Goal: Task Accomplishment & Management: Use online tool/utility

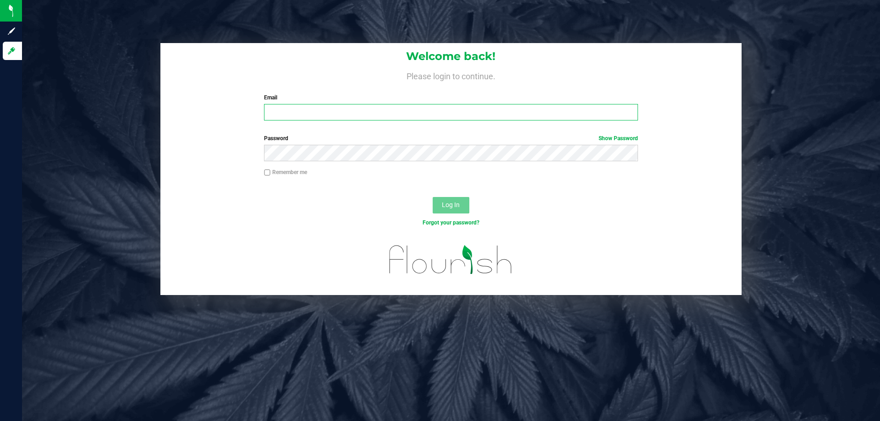
click at [320, 116] on input "Email" at bounding box center [451, 112] width 374 height 17
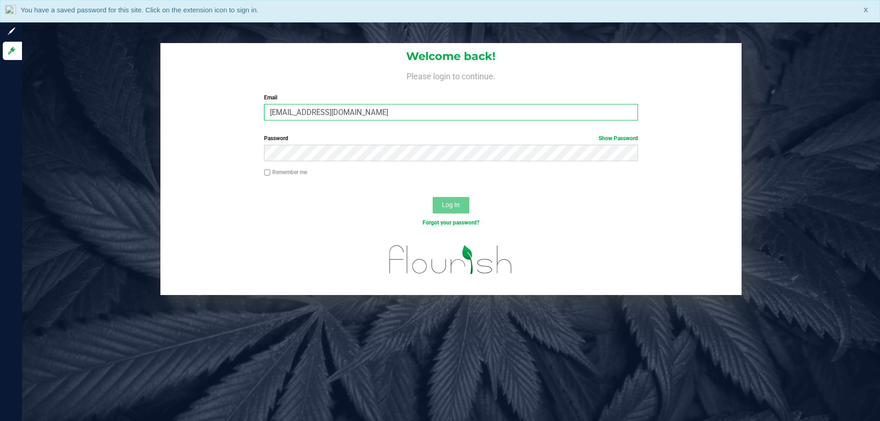
type input "[EMAIL_ADDRESS][DOMAIN_NAME]"
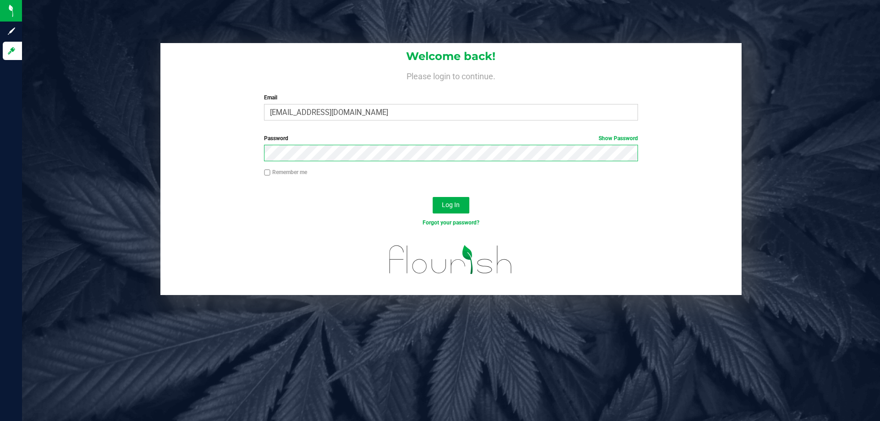
click at [433, 197] on button "Log In" at bounding box center [451, 205] width 37 height 17
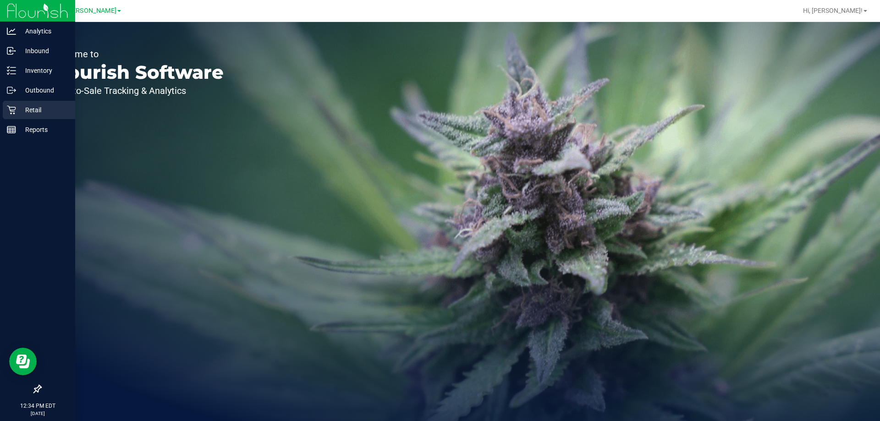
click at [37, 104] on div "Retail" at bounding box center [39, 110] width 72 height 18
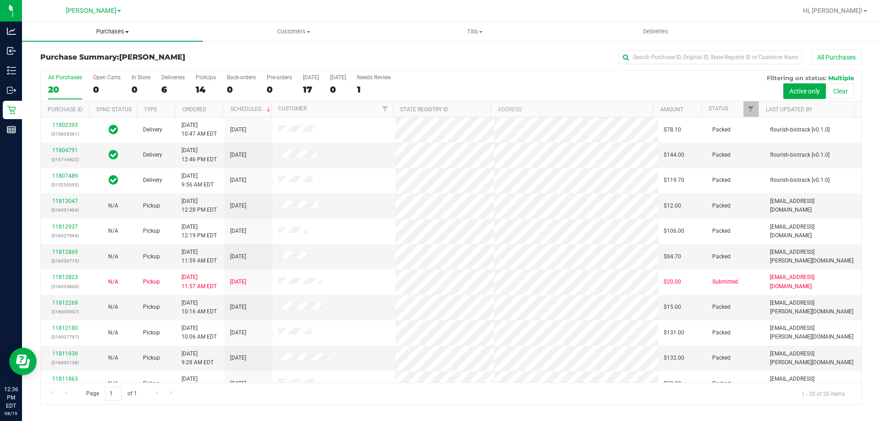
click at [99, 30] on span "Purchases" at bounding box center [112, 32] width 181 height 8
click at [240, 50] on div "Purchase Summary: [PERSON_NAME] All Purchases" at bounding box center [450, 60] width 821 height 20
click at [173, 82] on label "Deliveries 6" at bounding box center [172, 86] width 23 height 25
click at [0, 0] on input "Deliveries 6" at bounding box center [0, 0] width 0 height 0
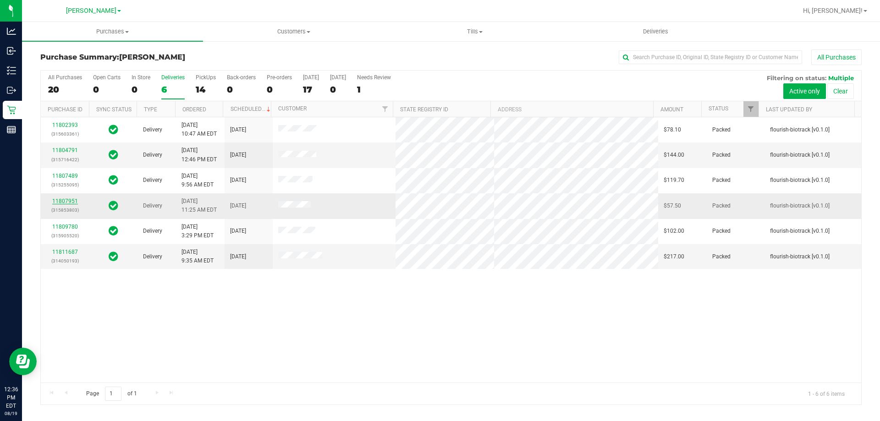
click at [63, 200] on link "11807951" at bounding box center [65, 201] width 26 height 6
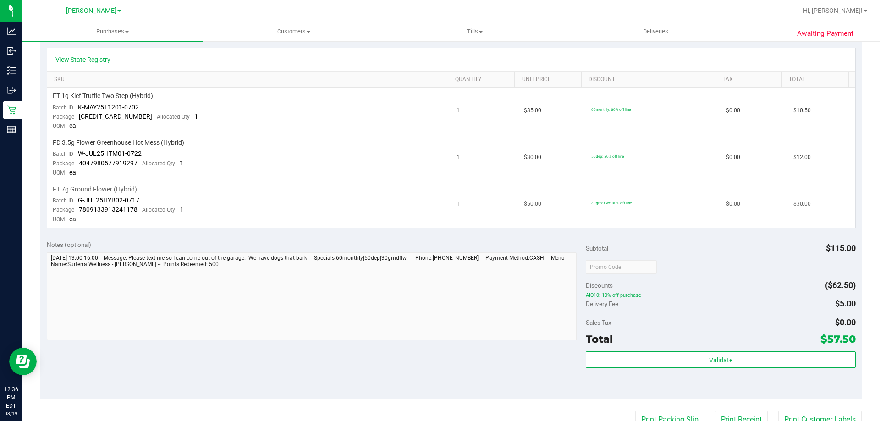
scroll to position [229, 0]
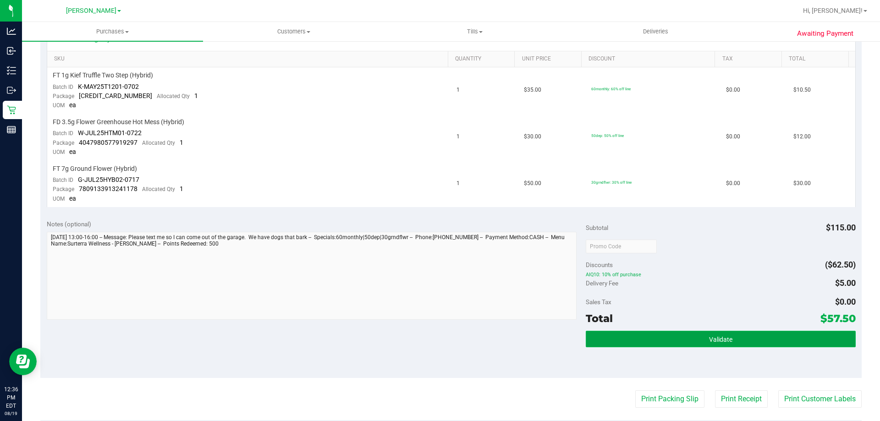
click at [692, 338] on button "Validate" at bounding box center [721, 339] width 270 height 17
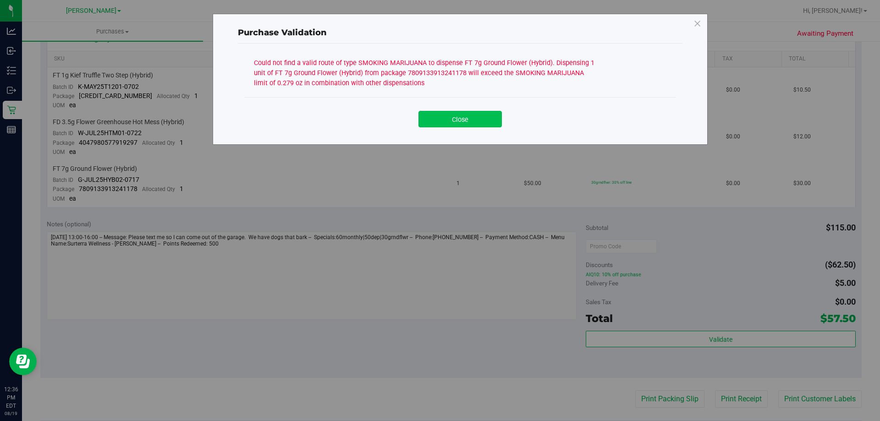
click at [464, 119] on button "Close" at bounding box center [459, 119] width 83 height 17
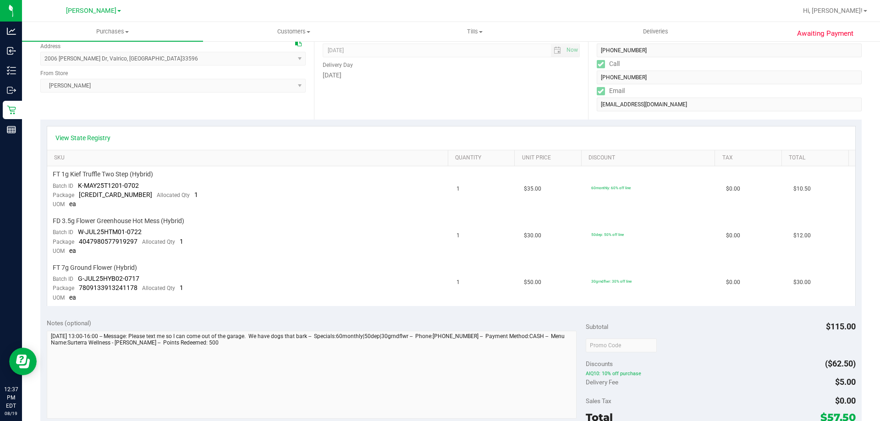
scroll to position [131, 0]
click at [863, 223] on div "Awaiting Payment Back Send Back to Created Cancel Purchase View Profile # 11807…" at bounding box center [451, 308] width 858 height 799
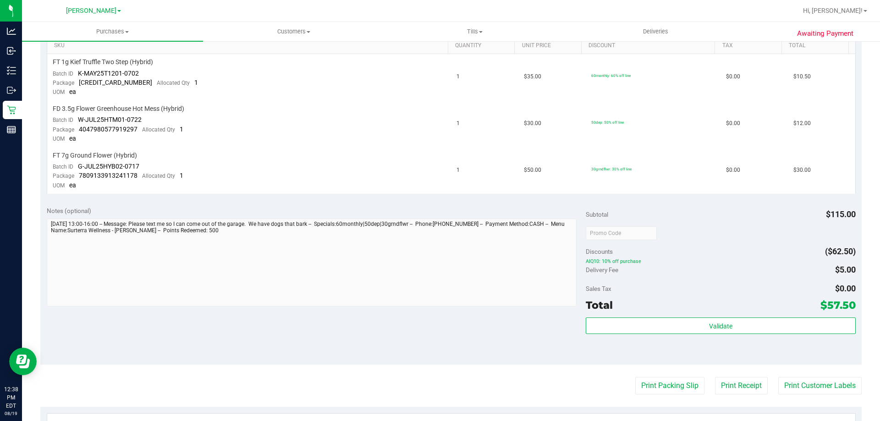
scroll to position [143, 0]
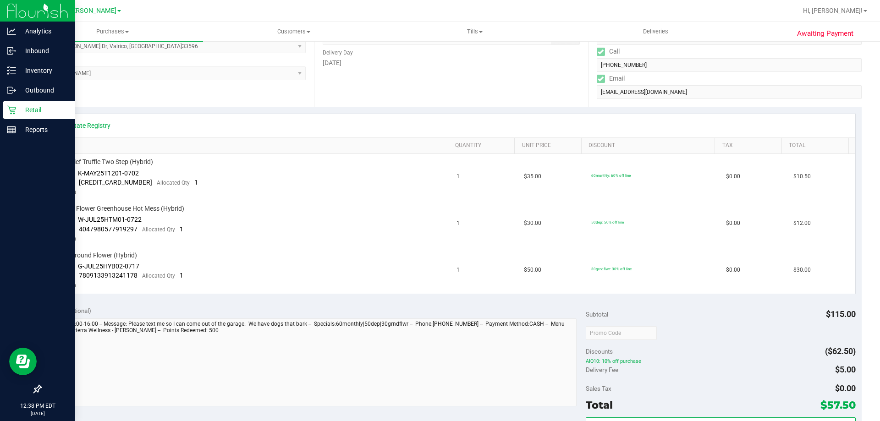
click at [32, 118] on div "Retail" at bounding box center [39, 110] width 72 height 18
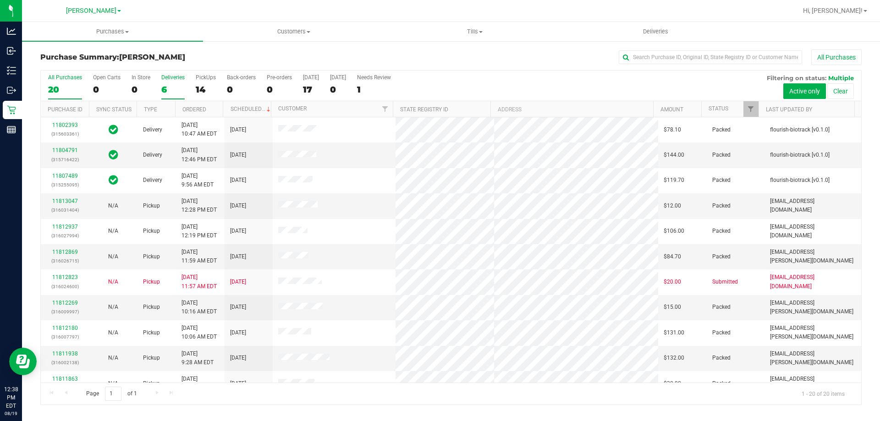
click at [169, 83] on label "Deliveries 6" at bounding box center [172, 86] width 23 height 25
click at [0, 0] on input "Deliveries 6" at bounding box center [0, 0] width 0 height 0
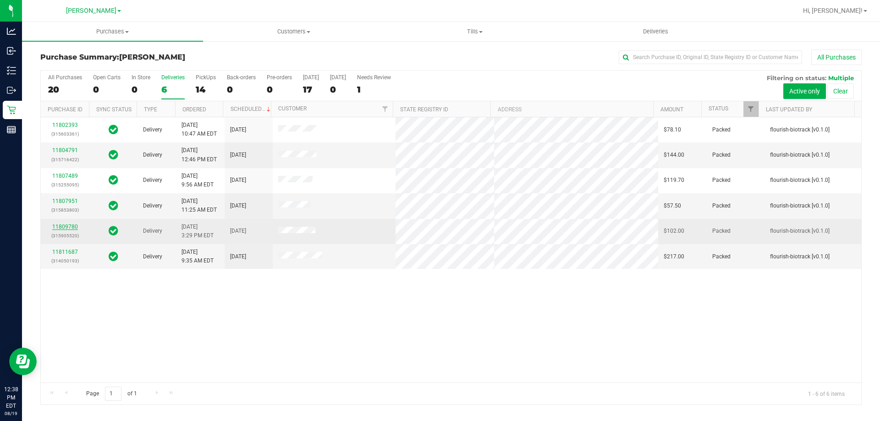
click at [56, 224] on link "11809780" at bounding box center [65, 227] width 26 height 6
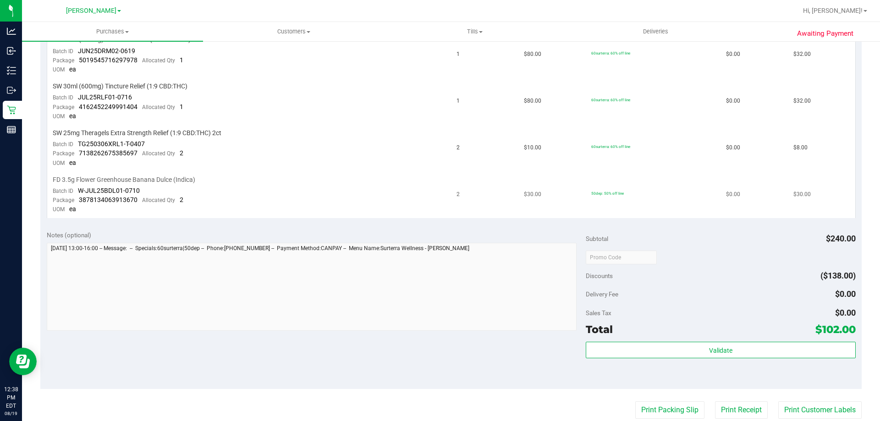
scroll to position [321, 0]
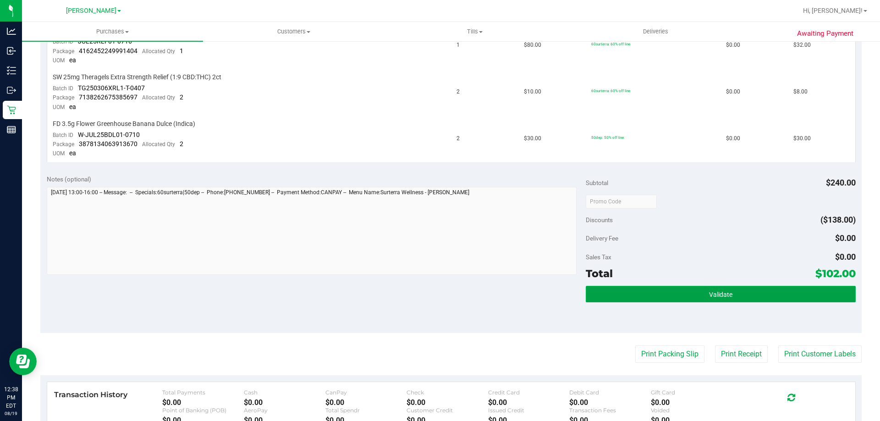
click at [650, 294] on button "Validate" at bounding box center [721, 294] width 270 height 17
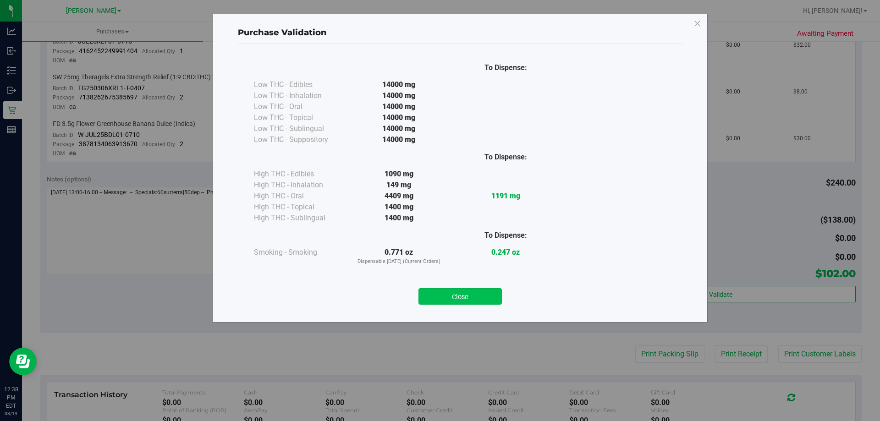
click at [460, 297] on button "Close" at bounding box center [459, 296] width 83 height 17
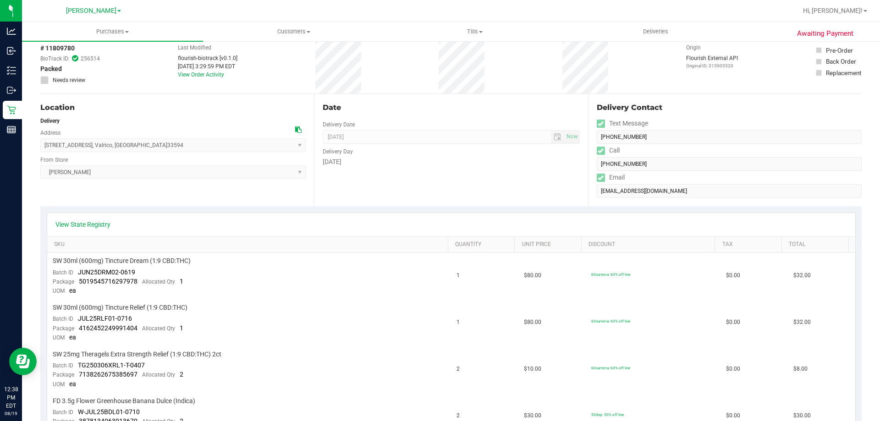
scroll to position [34, 0]
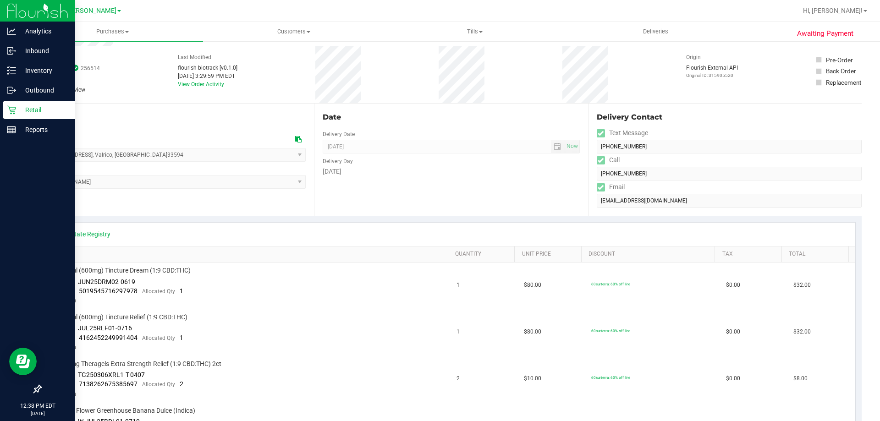
click at [15, 109] on icon at bounding box center [11, 110] width 9 height 9
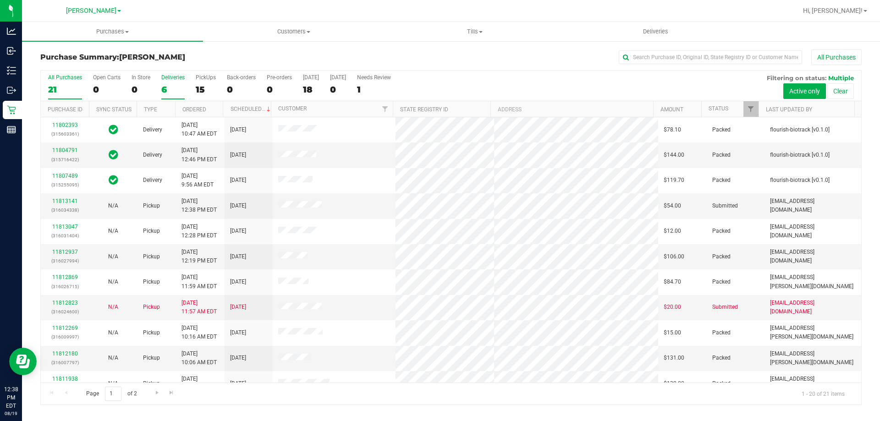
click at [166, 89] on div "6" at bounding box center [172, 89] width 23 height 11
click at [0, 0] on input "Deliveries 6" at bounding box center [0, 0] width 0 height 0
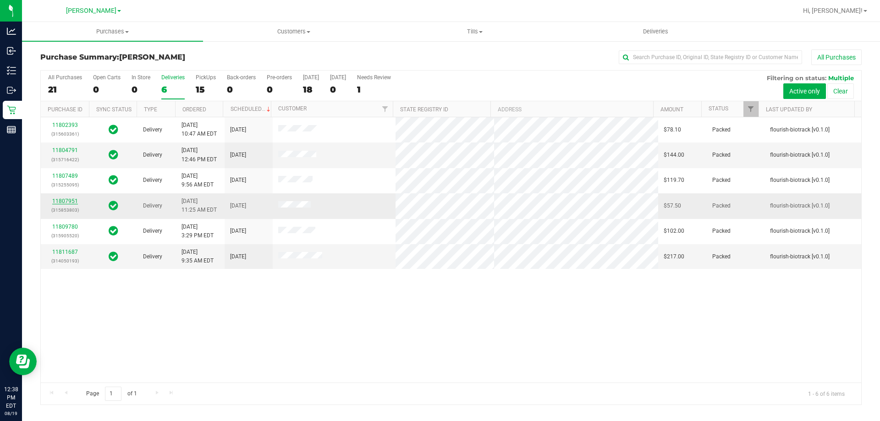
click at [68, 198] on link "11807951" at bounding box center [65, 201] width 26 height 6
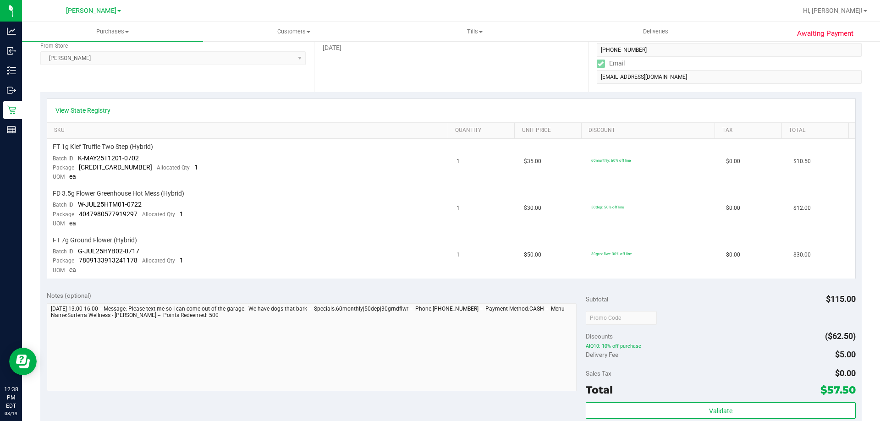
scroll to position [173, 0]
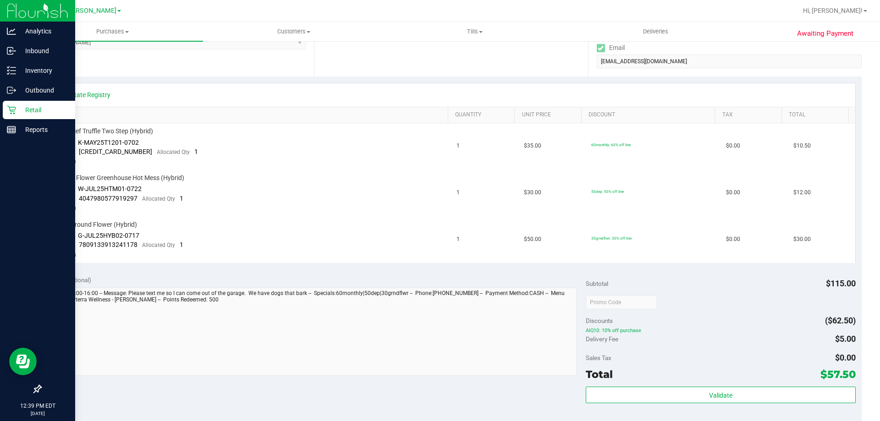
click at [19, 110] on p "Retail" at bounding box center [43, 110] width 55 height 11
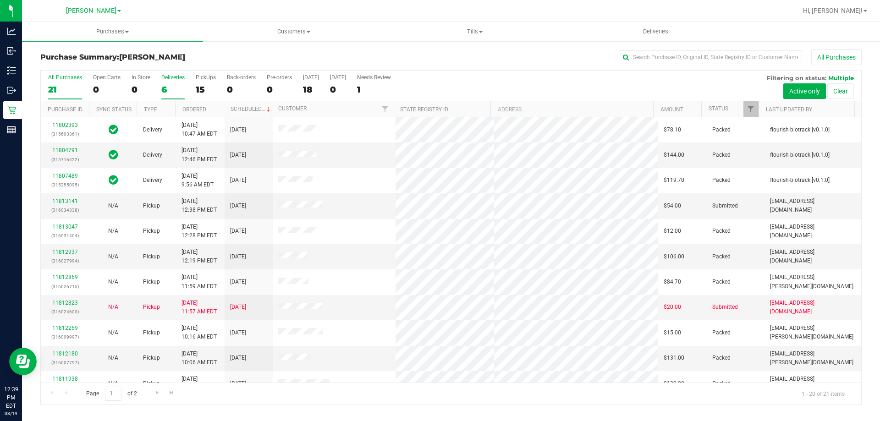
click at [167, 84] on div "6" at bounding box center [172, 89] width 23 height 11
click at [0, 0] on input "Deliveries 6" at bounding box center [0, 0] width 0 height 0
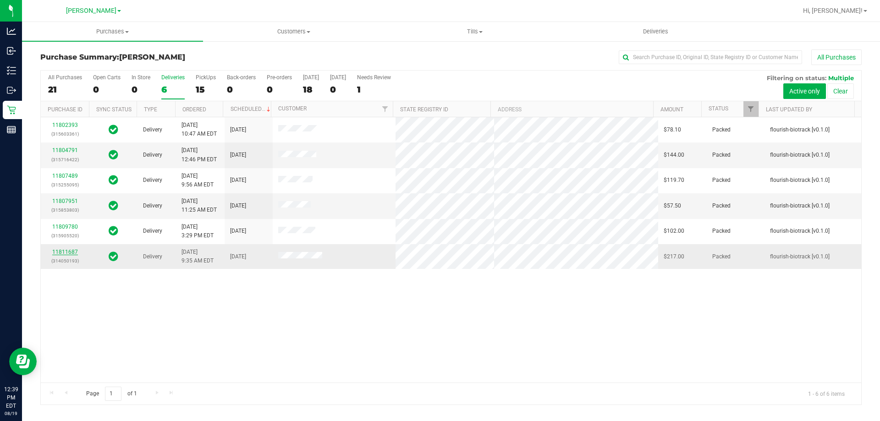
click at [65, 250] on link "11811687" at bounding box center [65, 252] width 26 height 6
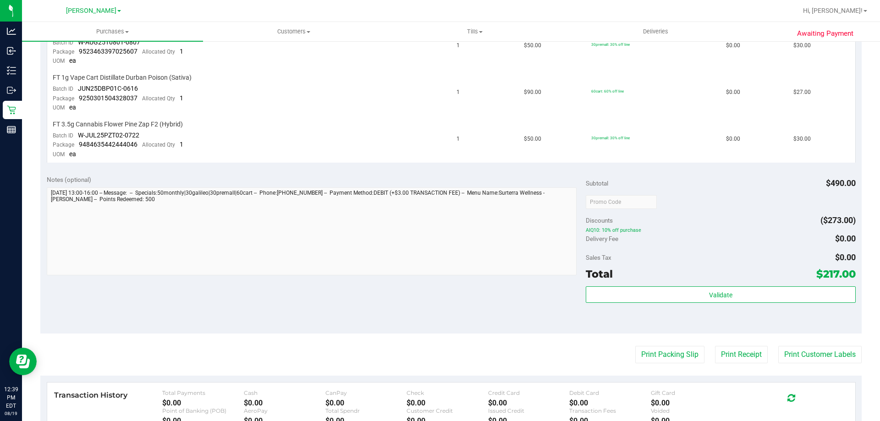
scroll to position [509, 0]
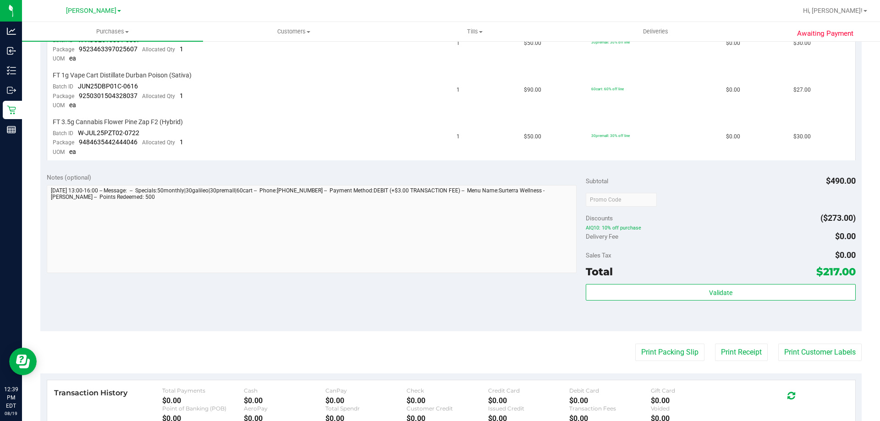
click at [444, 296] on div "Notes (optional) Subtotal $490.00 Discounts ($273.00) AIQ10: 10% off purchase D…" at bounding box center [450, 248] width 821 height 165
drag, startPoint x: 871, startPoint y: 302, endPoint x: 873, endPoint y: 294, distance: 8.6
click at [873, 294] on div "Purchases Summary of purchases Fulfillment All purchases Customers All customer…" at bounding box center [451, 221] width 858 height 399
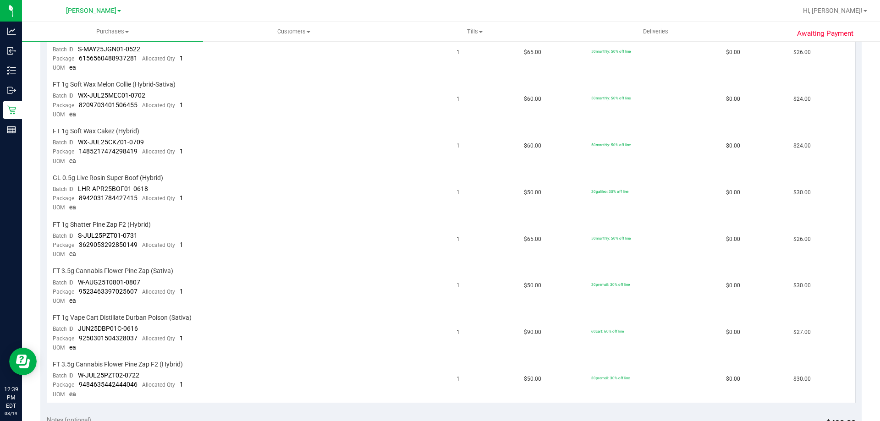
scroll to position [268, 0]
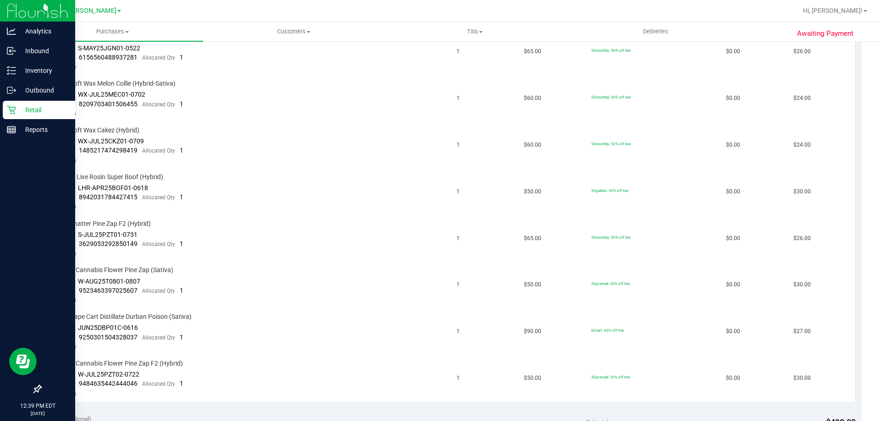
click at [20, 116] on div "Retail" at bounding box center [39, 110] width 72 height 18
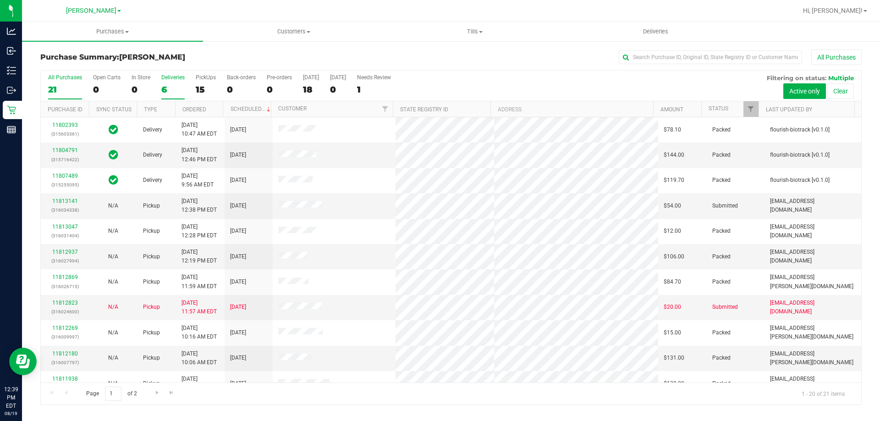
click at [167, 86] on div "6" at bounding box center [172, 89] width 23 height 11
click at [0, 0] on input "Deliveries 6" at bounding box center [0, 0] width 0 height 0
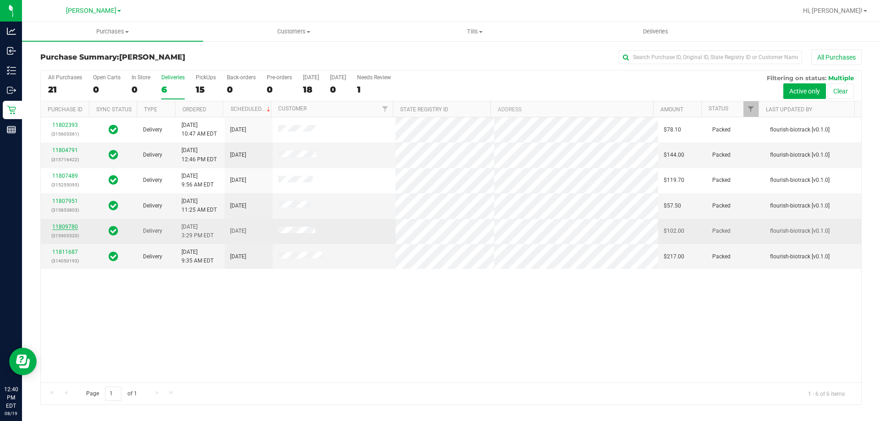
click at [67, 226] on link "11809780" at bounding box center [65, 227] width 26 height 6
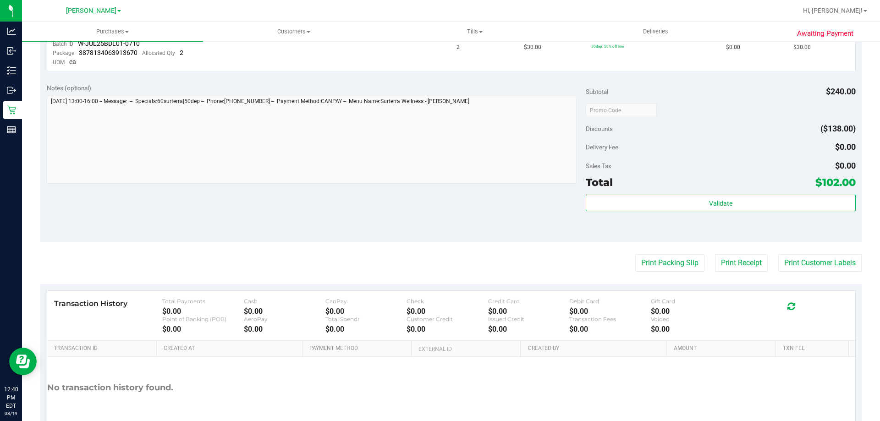
scroll to position [418, 0]
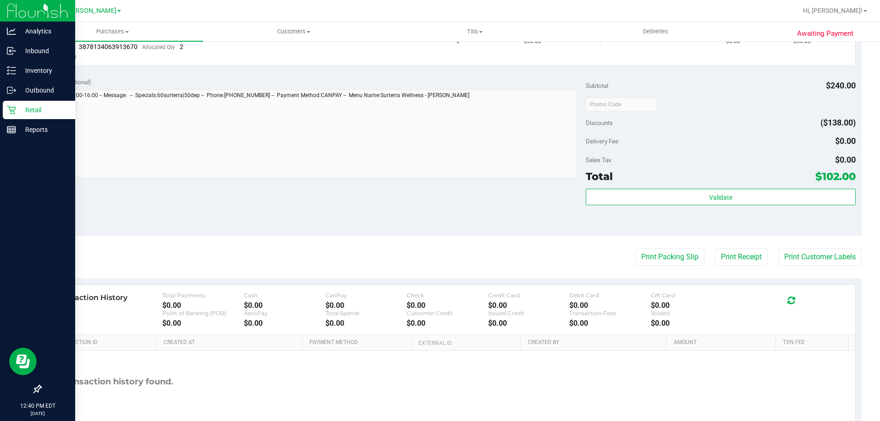
click at [13, 109] on icon at bounding box center [11, 109] width 9 height 9
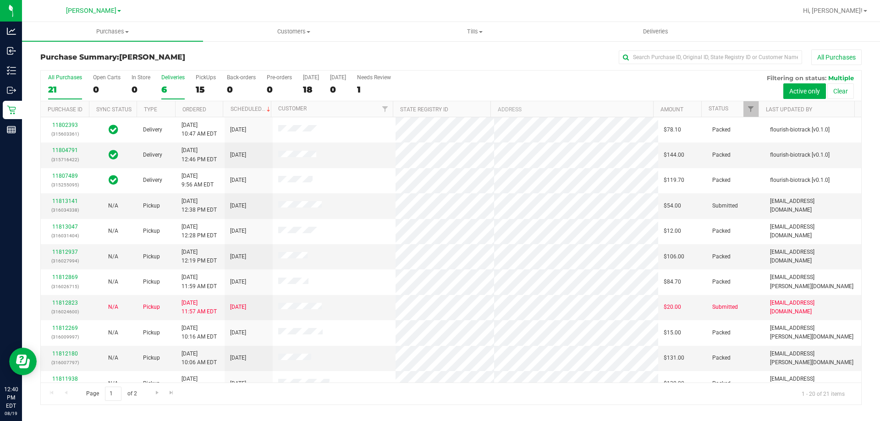
click at [168, 94] on div "6" at bounding box center [172, 89] width 23 height 11
click at [0, 0] on input "Deliveries 6" at bounding box center [0, 0] width 0 height 0
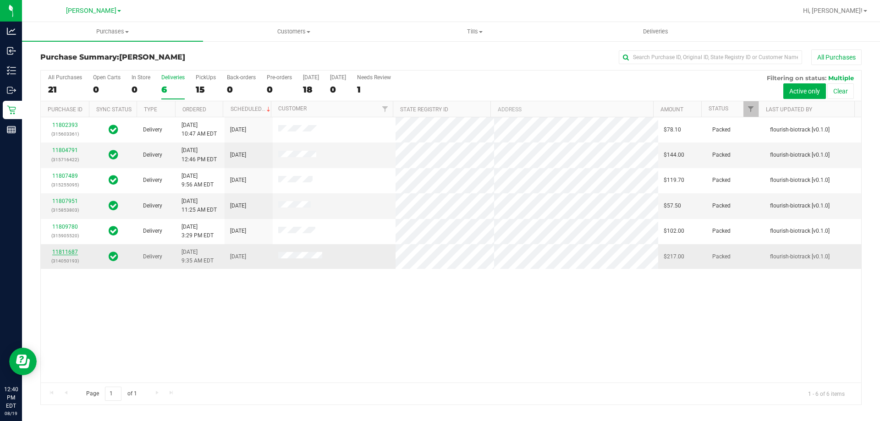
click at [68, 250] on link "11811687" at bounding box center [65, 252] width 26 height 6
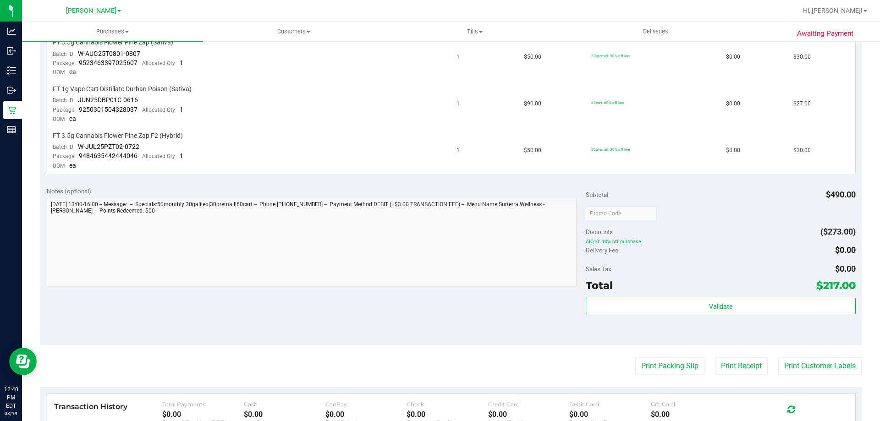
scroll to position [501, 0]
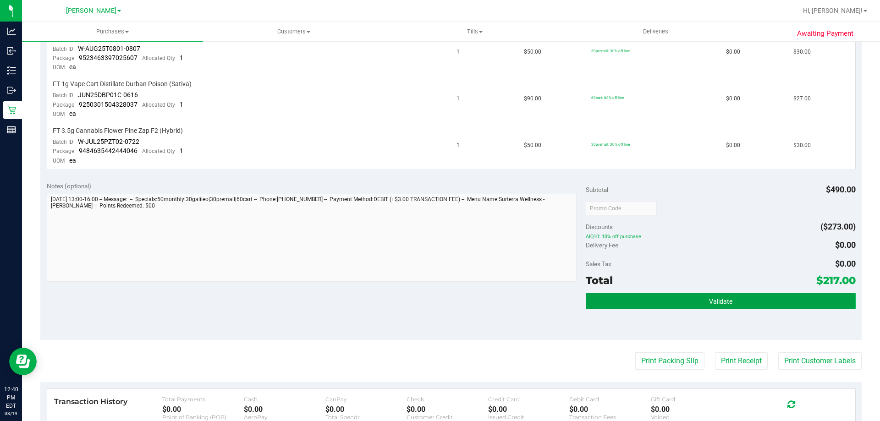
click at [756, 294] on button "Validate" at bounding box center [721, 301] width 270 height 17
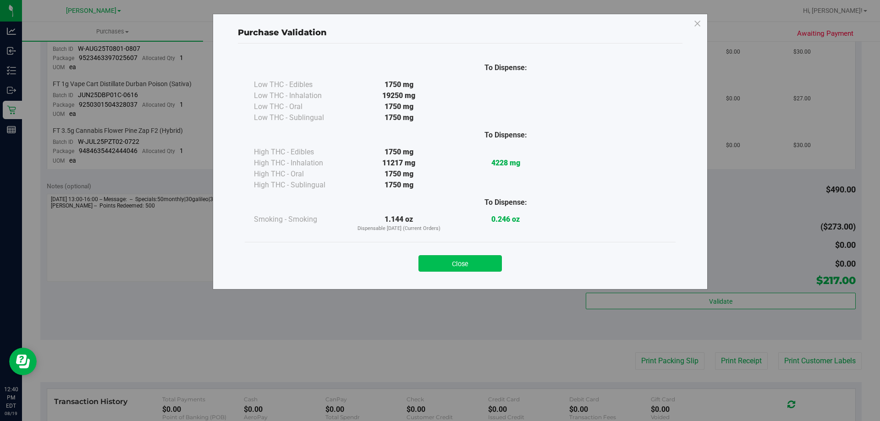
click at [474, 264] on button "Close" at bounding box center [459, 263] width 83 height 17
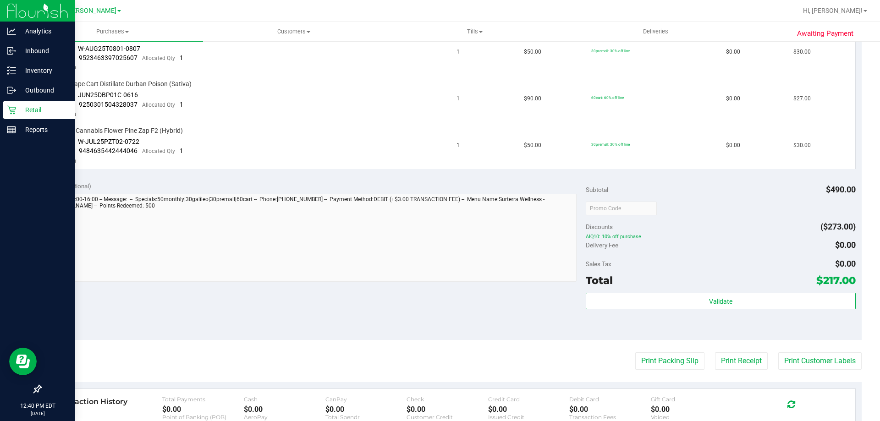
click at [30, 113] on p "Retail" at bounding box center [43, 110] width 55 height 11
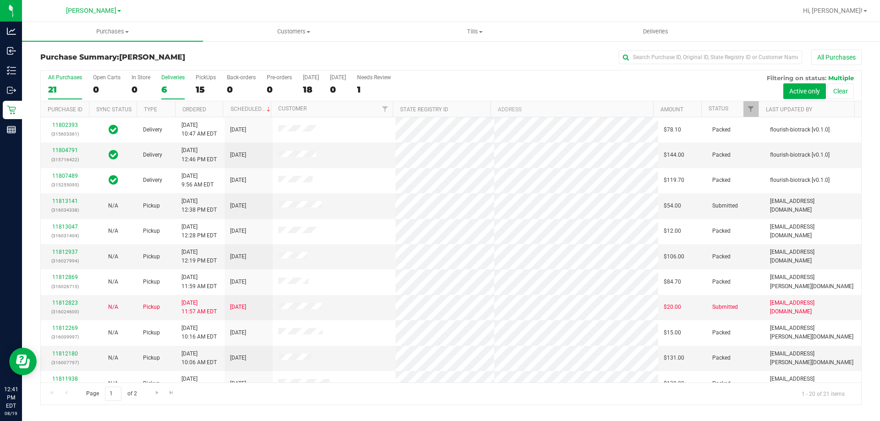
click at [164, 86] on div "6" at bounding box center [172, 89] width 23 height 11
click at [0, 0] on input "Deliveries 6" at bounding box center [0, 0] width 0 height 0
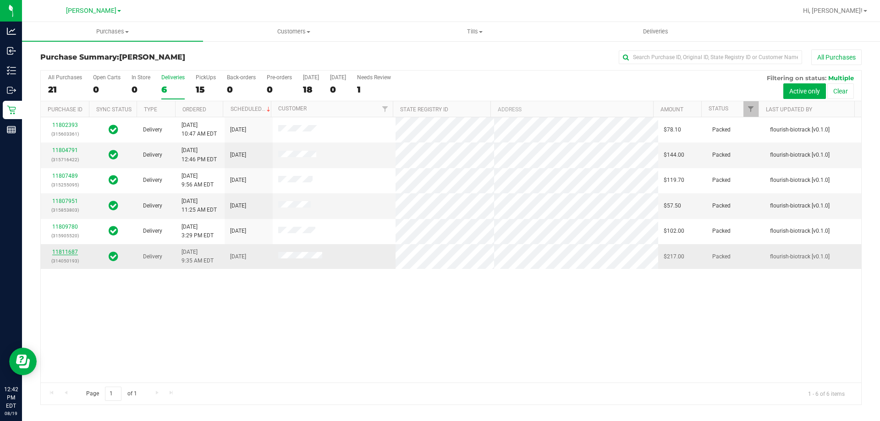
click at [65, 253] on link "11811687" at bounding box center [65, 252] width 26 height 6
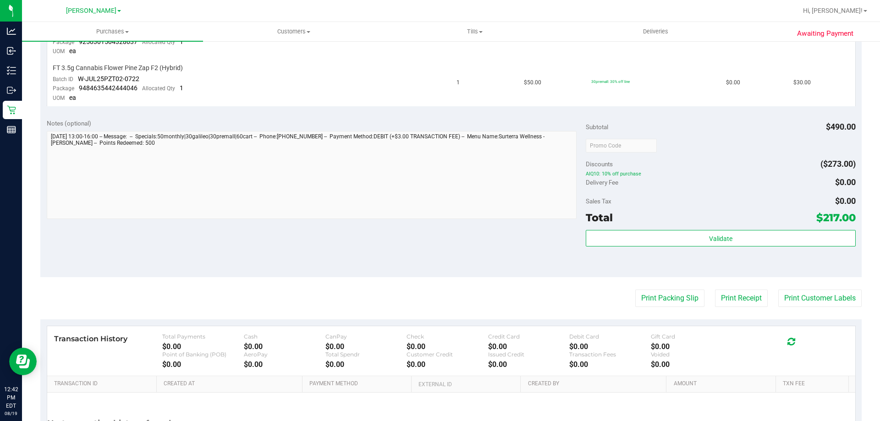
scroll to position [562, 0]
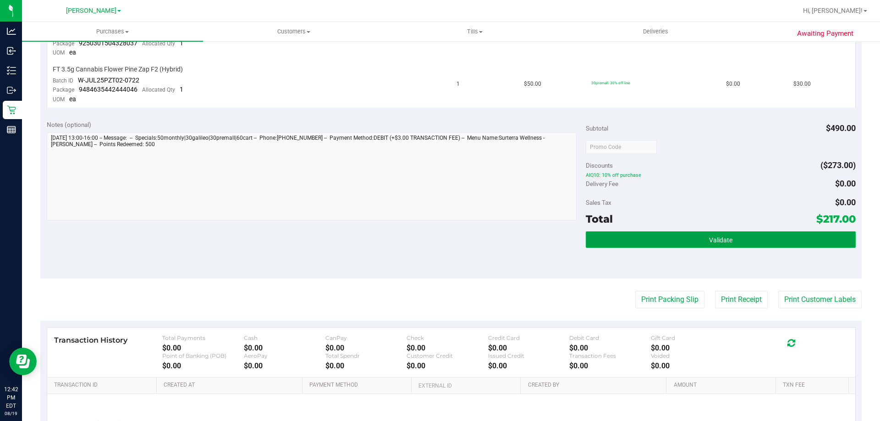
click at [751, 244] on button "Validate" at bounding box center [721, 239] width 270 height 17
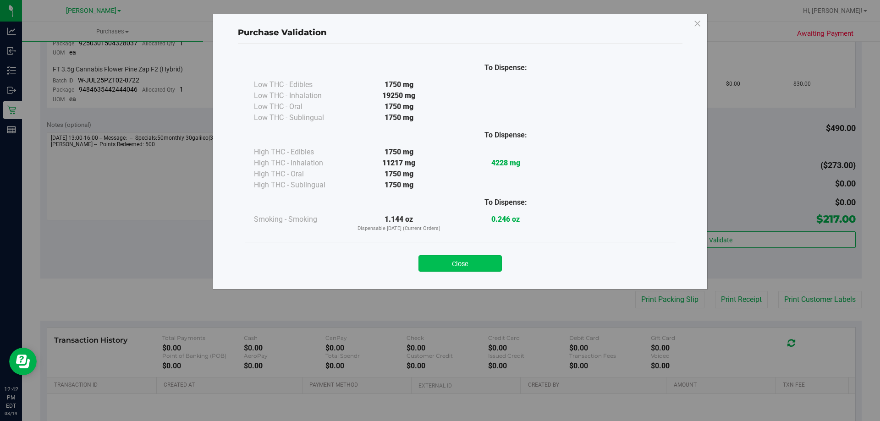
click at [444, 270] on button "Close" at bounding box center [459, 263] width 83 height 17
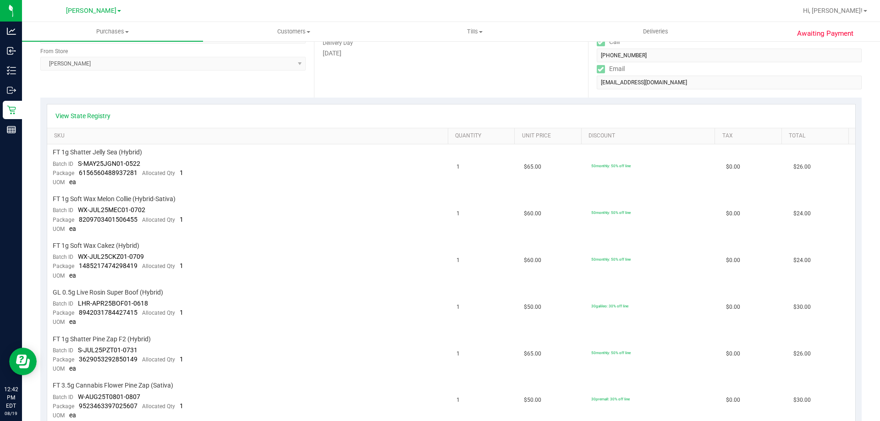
scroll to position [0, 0]
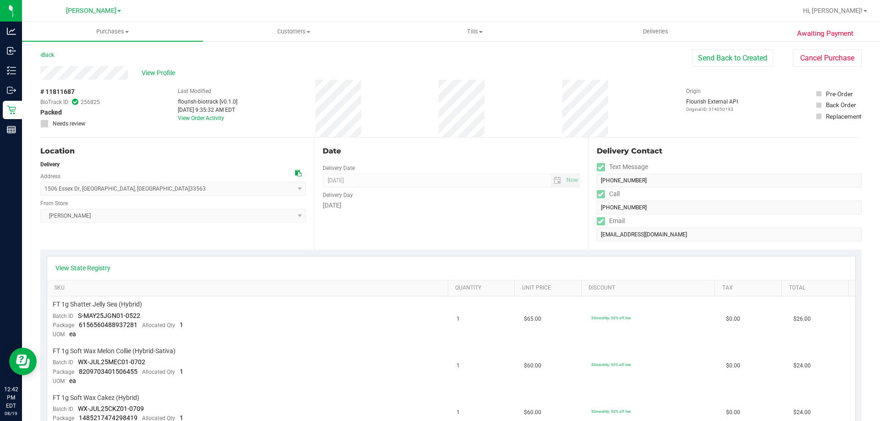
drag, startPoint x: 866, startPoint y: 121, endPoint x: 870, endPoint y: 155, distance: 33.7
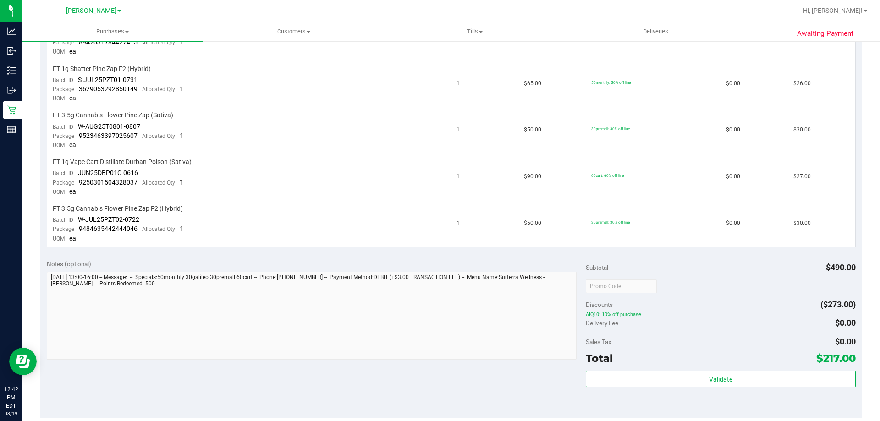
scroll to position [429, 0]
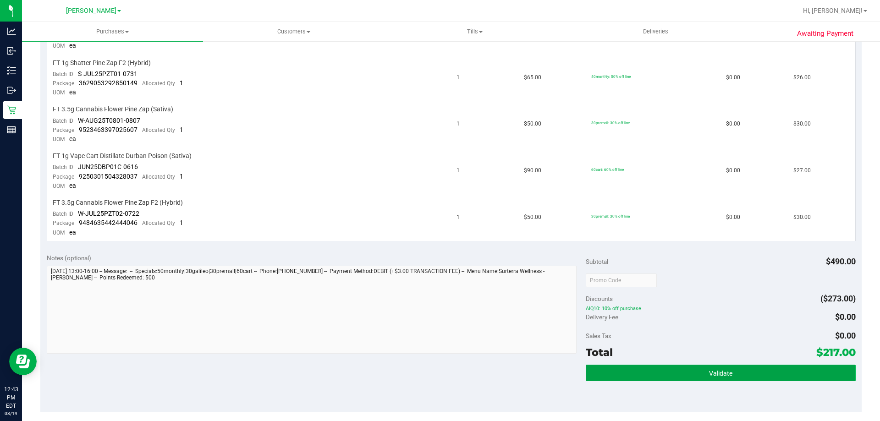
click at [670, 377] on button "Validate" at bounding box center [721, 373] width 270 height 17
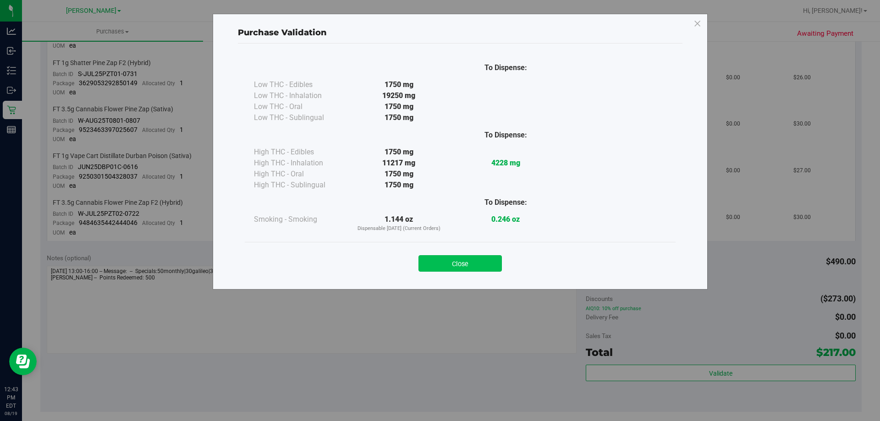
click at [457, 266] on button "Close" at bounding box center [459, 263] width 83 height 17
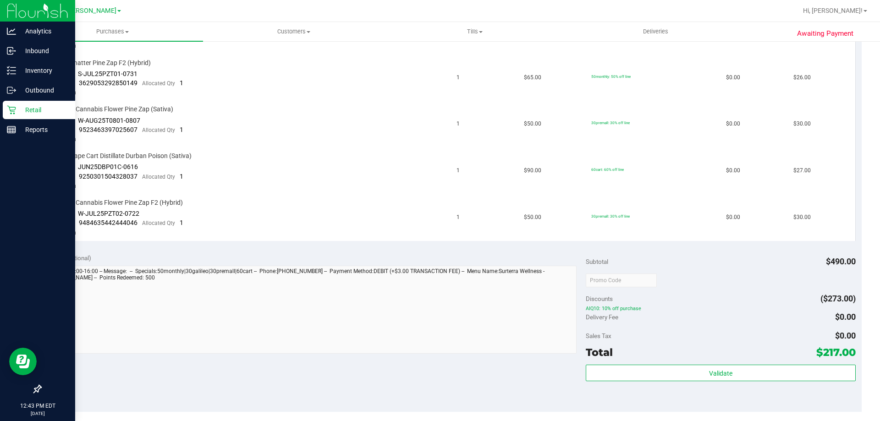
click at [30, 110] on p "Retail" at bounding box center [43, 110] width 55 height 11
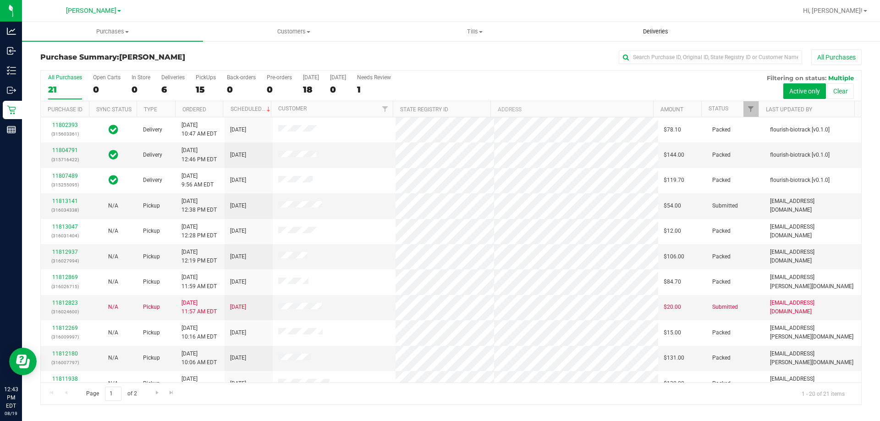
click at [644, 37] on uib-tab-heading "Deliveries" at bounding box center [656, 31] width 180 height 18
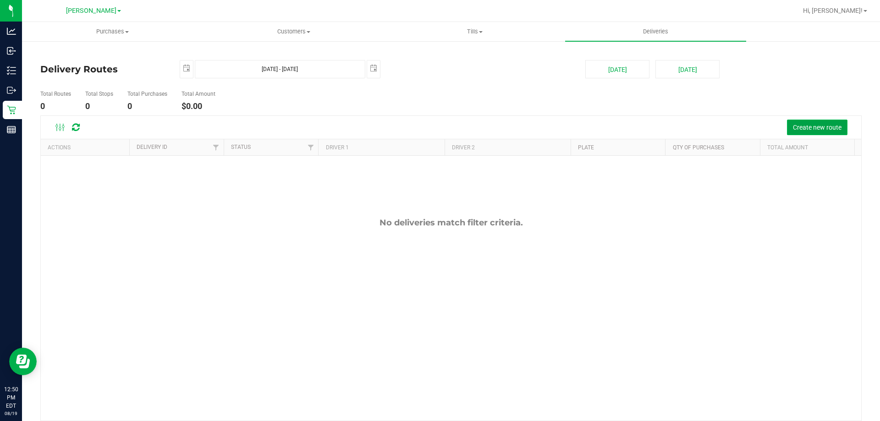
click at [802, 129] on span "Create new route" at bounding box center [817, 127] width 49 height 7
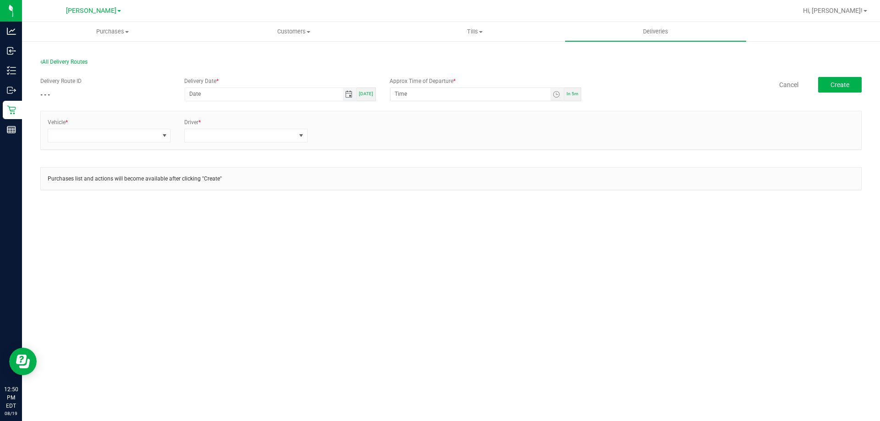
click at [349, 94] on span "Toggle calendar" at bounding box center [348, 94] width 7 height 7
click at [256, 188] on span "19" at bounding box center [252, 186] width 13 height 14
type input "[DATE]"
click at [399, 96] on input "12:00 AM" at bounding box center [471, 93] width 160 height 11
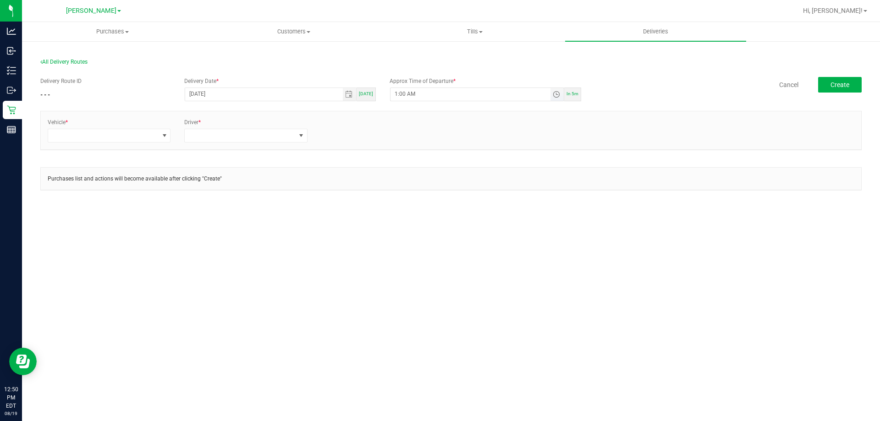
click at [411, 97] on input "1:00 AM" at bounding box center [471, 93] width 160 height 11
type input "1:00 PM"
click at [148, 133] on span at bounding box center [103, 135] width 110 height 13
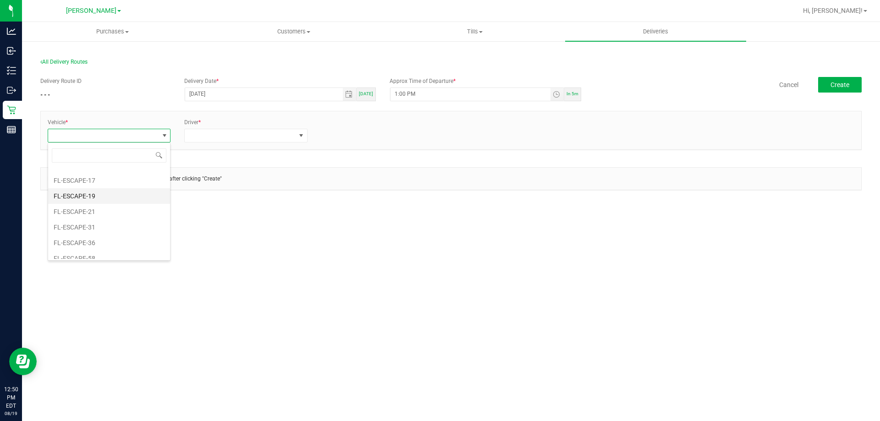
click at [108, 198] on li "FL-ESCAPE-19" at bounding box center [109, 196] width 122 height 16
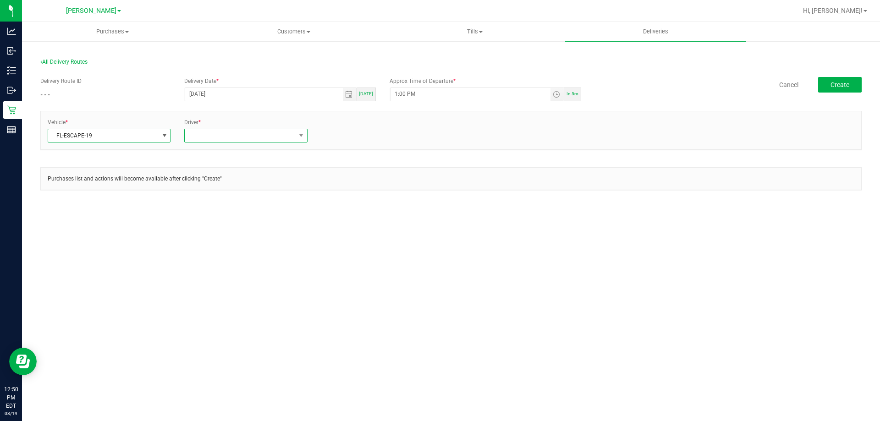
click at [215, 134] on span at bounding box center [240, 135] width 110 height 13
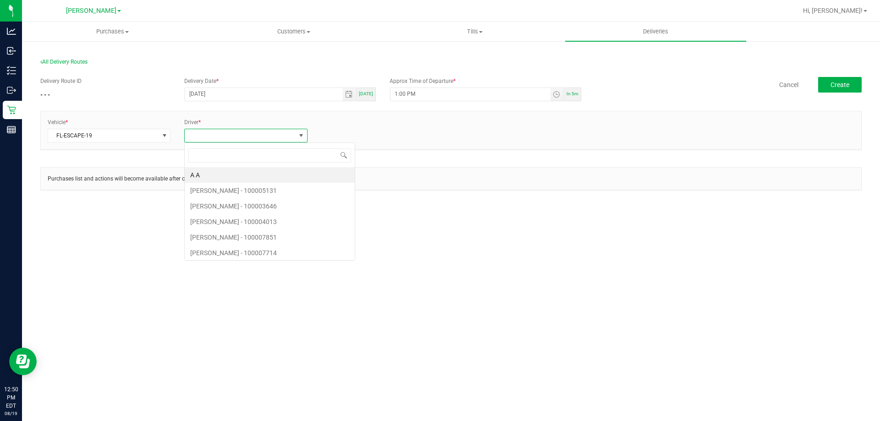
scroll to position [14, 123]
type input "brinkl"
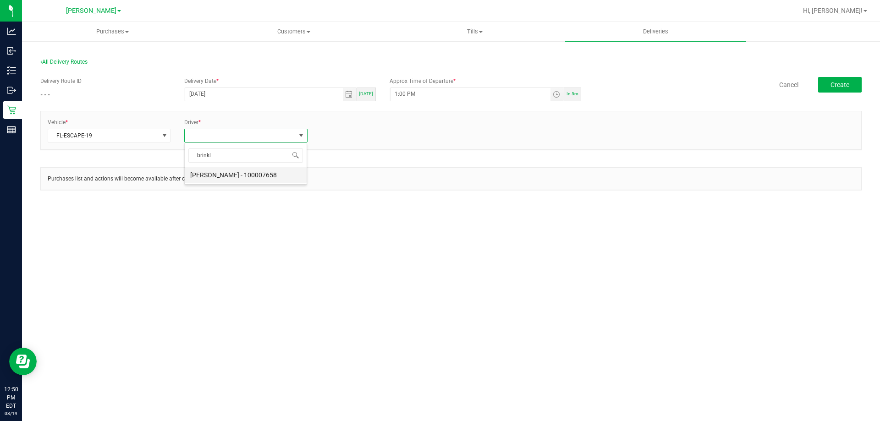
click at [237, 174] on li "[PERSON_NAME] - 100007658" at bounding box center [246, 175] width 122 height 16
click at [336, 130] on link "+ Add Driver" at bounding box center [336, 133] width 30 height 6
click at [338, 132] on span at bounding box center [377, 135] width 110 height 13
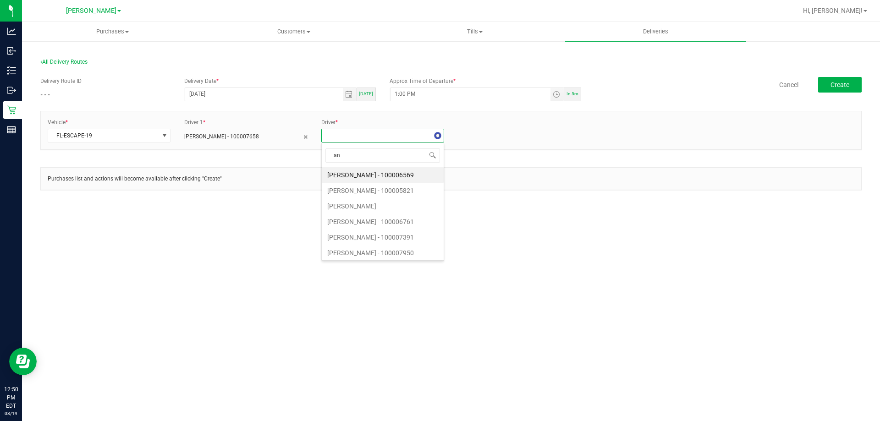
type input "a"
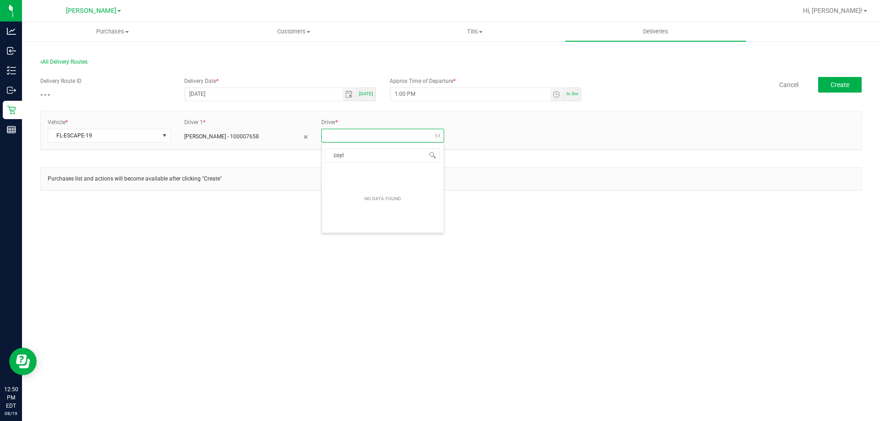
type input "[PERSON_NAME]"
click at [375, 180] on li "[PERSON_NAME] - 100007707" at bounding box center [383, 175] width 122 height 16
click at [389, 269] on div "Purchases Summary of purchases Fulfillment All purchases Customers All customer…" at bounding box center [451, 221] width 858 height 399
click at [855, 83] on button "Create" at bounding box center [840, 85] width 44 height 16
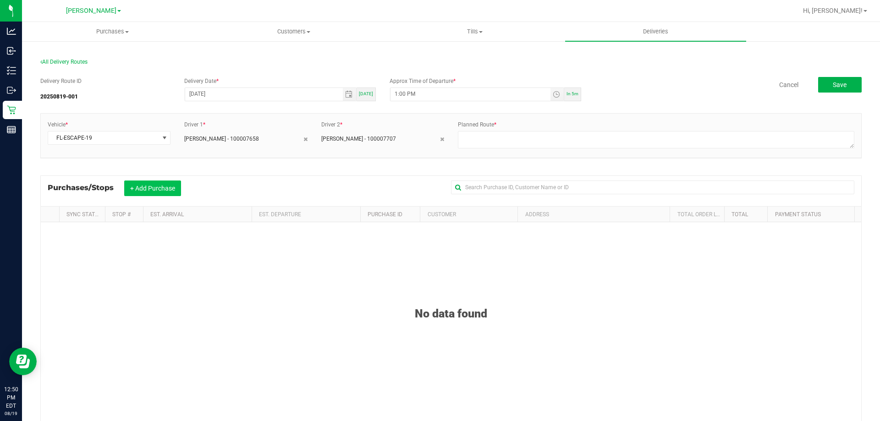
click at [144, 189] on button "+ Add Purchase" at bounding box center [152, 189] width 57 height 16
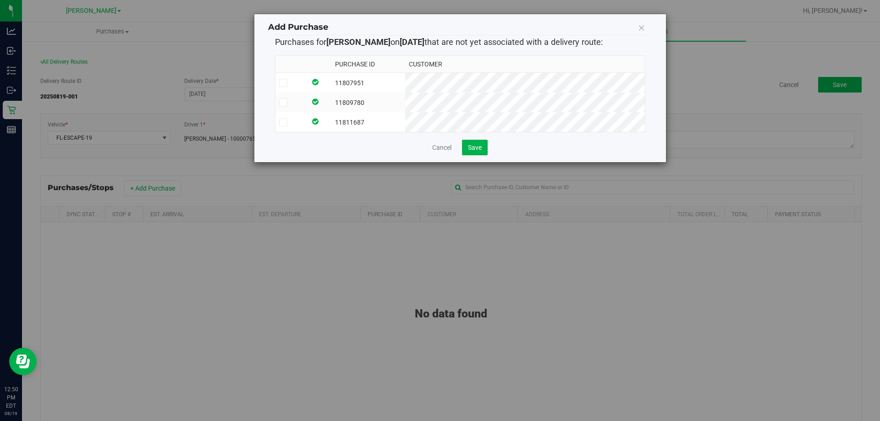
click at [331, 78] on td at bounding box center [318, 83] width 25 height 20
click at [328, 102] on td at bounding box center [318, 103] width 25 height 20
click at [328, 121] on td at bounding box center [318, 122] width 25 height 20
click at [475, 151] on span "Save" at bounding box center [475, 147] width 14 height 7
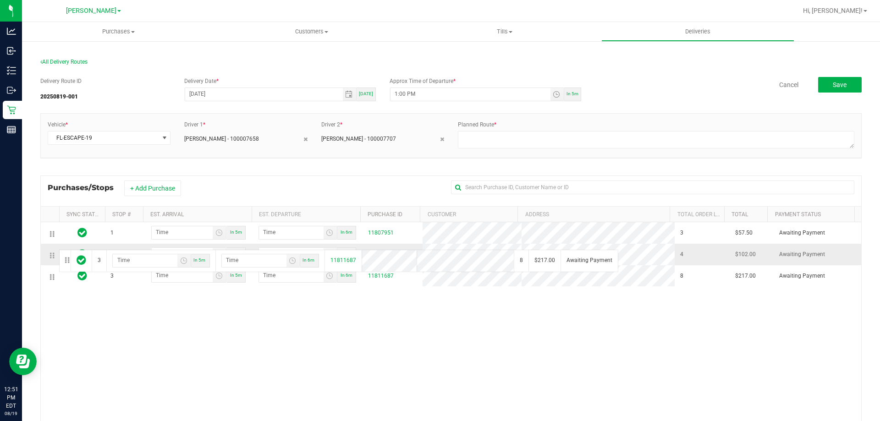
drag, startPoint x: 50, startPoint y: 280, endPoint x: 58, endPoint y: 249, distance: 31.7
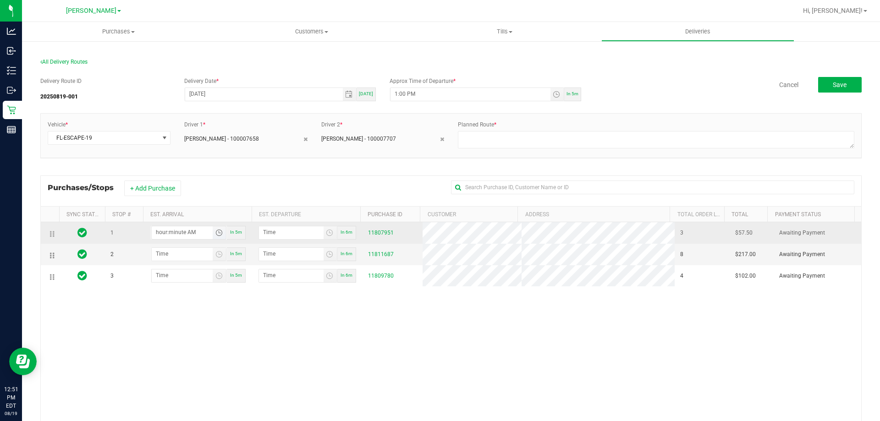
click at [163, 236] on input "hour:minute AM" at bounding box center [182, 231] width 61 height 11
type input "3:00 AM"
type input "3:01 AM"
click at [158, 231] on input "3:00 AM" at bounding box center [182, 231] width 61 height 11
type input "1:30 PM"
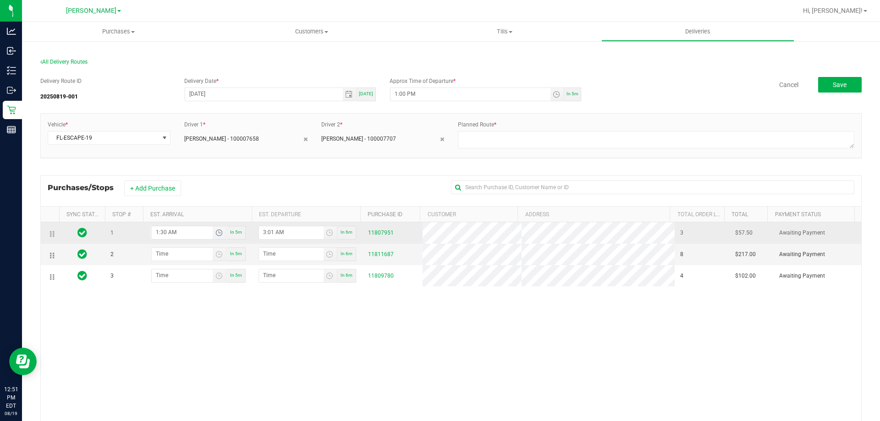
type input "1:31 PM"
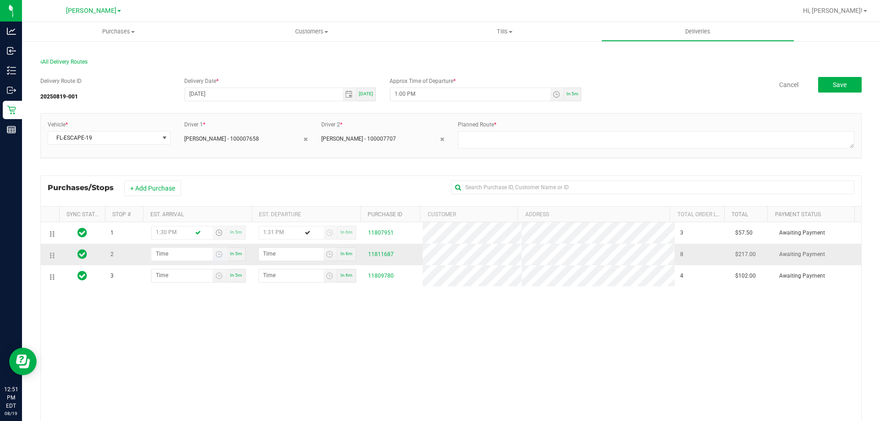
type input "1:30 PM"
click at [161, 252] on input "hour:minute AM" at bounding box center [182, 253] width 61 height 11
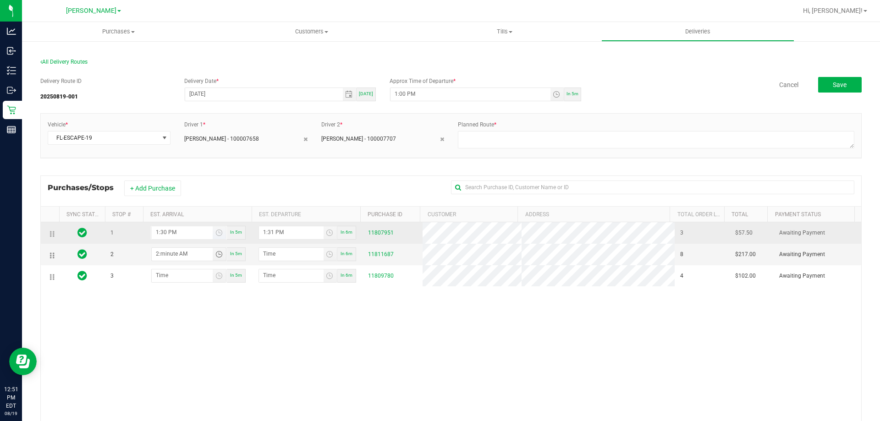
type input "2:00 AM"
type input "2:01 AM"
type input "2:00 PM"
type input "2:01 PM"
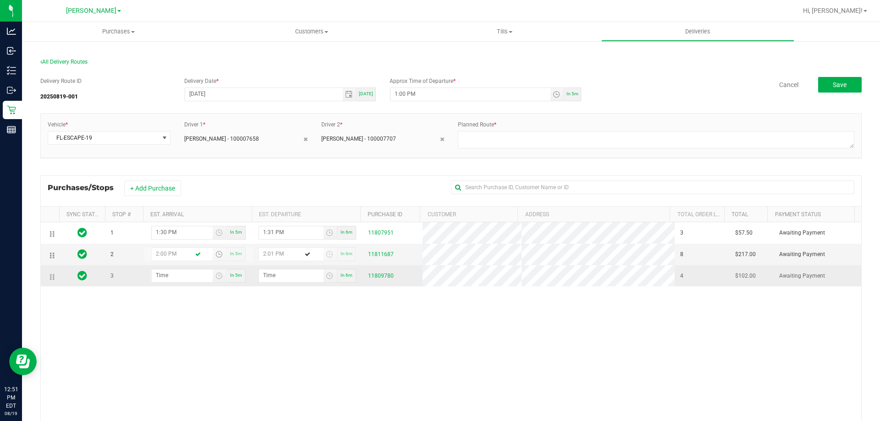
type input "2:00 PM"
click at [162, 269] on td "In 5m" at bounding box center [198, 275] width 110 height 21
click at [170, 277] on input "hour:minute AM" at bounding box center [182, 275] width 61 height 11
type input "2:03 AM"
type input "2:04 AM"
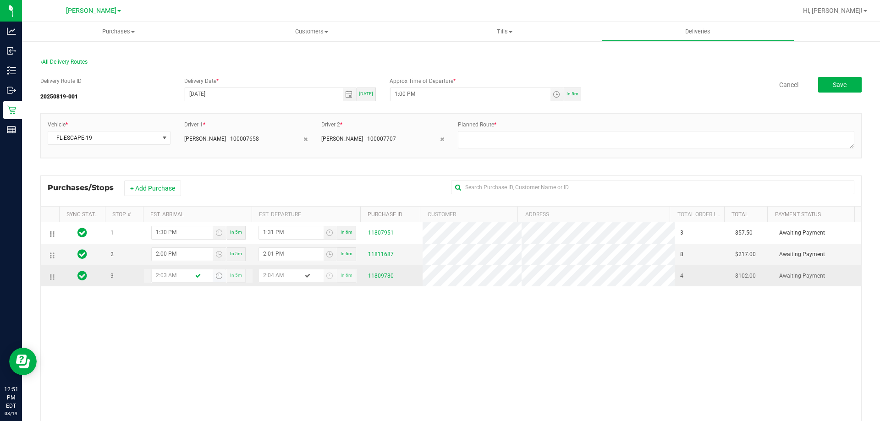
type input "2:30 AM"
type input "2:31 AM"
type input "2:30 PM"
type input "2:31 PM"
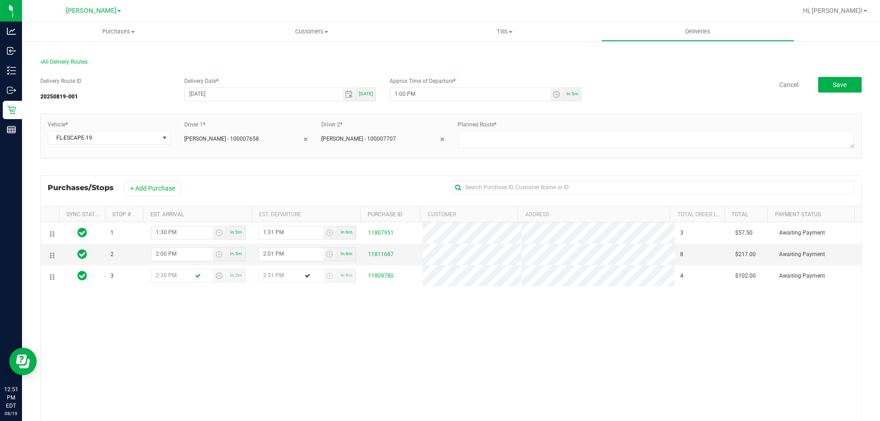
type input "2:30 PM"
click at [198, 361] on div "1 1:30 PM In 5m 1:31 PM In 6m 11807951 3 $57.50 Awaiting Payment 2 2:00 PM In 5…" at bounding box center [451, 354] width 820 height 265
click at [513, 145] on textarea at bounding box center [656, 139] width 396 height 17
type textarea "1-4pm"
click at [459, 330] on div "1 1:30 PM In 5m 1:31 PM In 6m 11807951 3 $57.50 Awaiting Payment 2 2:00 PM In 5…" at bounding box center [451, 354] width 820 height 265
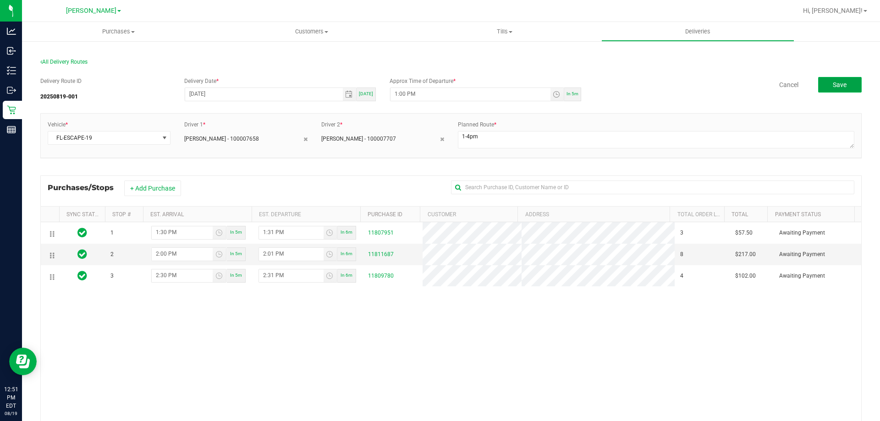
click at [833, 86] on span "Save" at bounding box center [840, 84] width 14 height 7
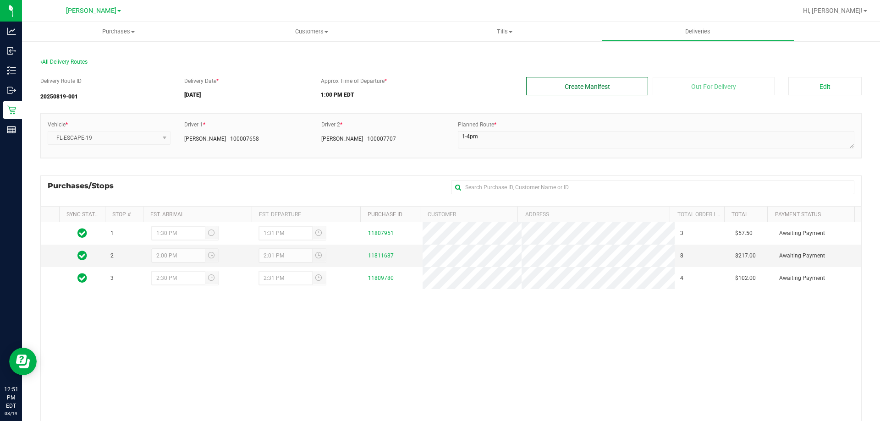
click at [579, 84] on button "Create Manifest" at bounding box center [587, 86] width 122 height 18
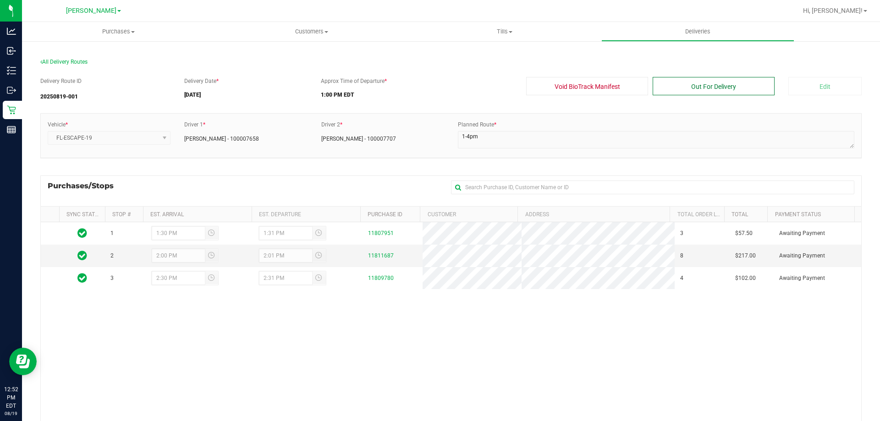
click at [727, 81] on button "Out For Delivery" at bounding box center [714, 86] width 122 height 18
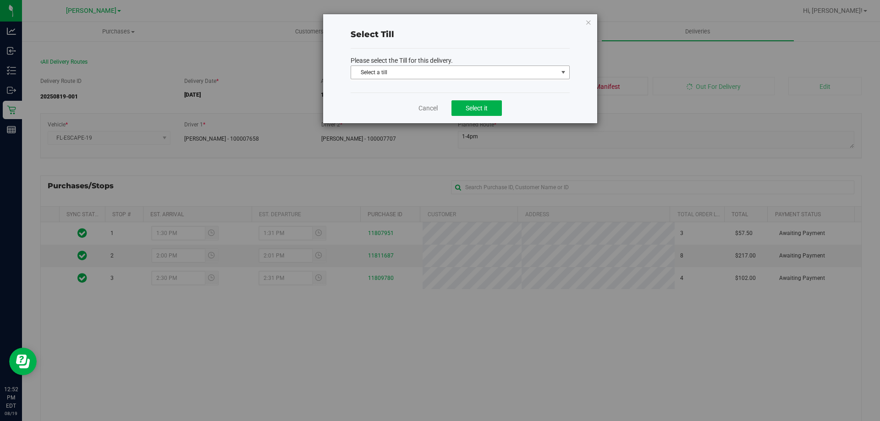
click at [426, 71] on span "Select a till" at bounding box center [454, 72] width 207 height 13
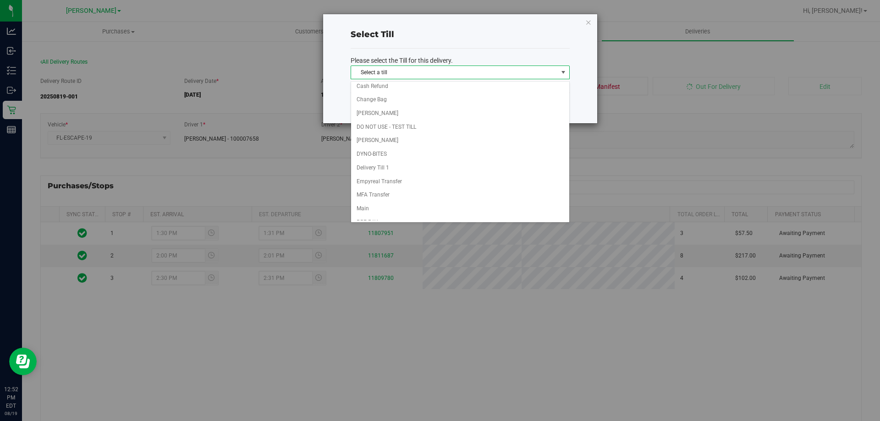
scroll to position [127, 0]
click at [389, 167] on li "Delivery Till 1" at bounding box center [460, 167] width 218 height 14
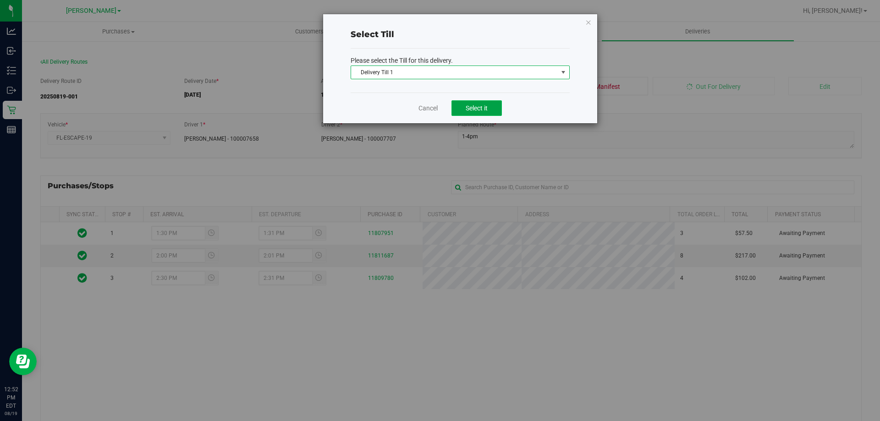
click at [466, 106] on span "Select it" at bounding box center [477, 108] width 22 height 7
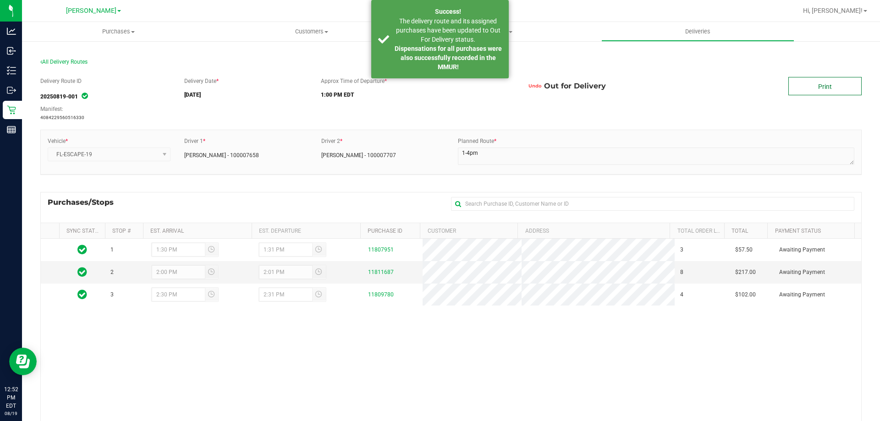
click at [818, 85] on link "Print" at bounding box center [824, 86] width 73 height 18
